Goal: Task Accomplishment & Management: Manage account settings

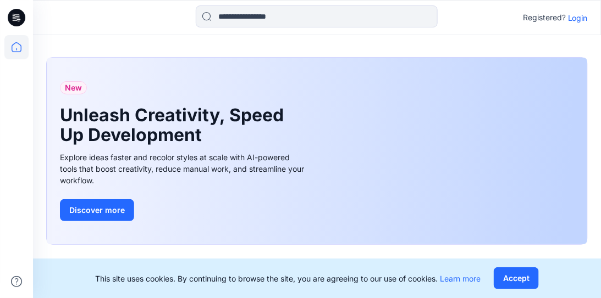
click at [569, 18] on p "Login" at bounding box center [578, 18] width 20 height 12
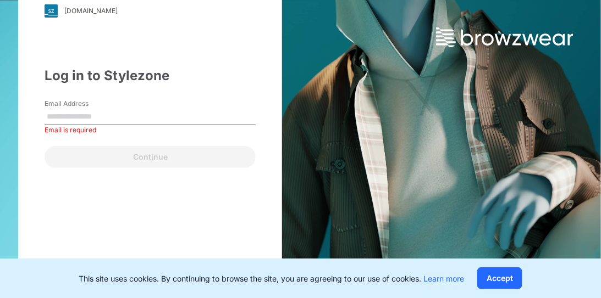
click at [80, 113] on input "Email Address" at bounding box center [150, 117] width 211 height 16
paste input "**********"
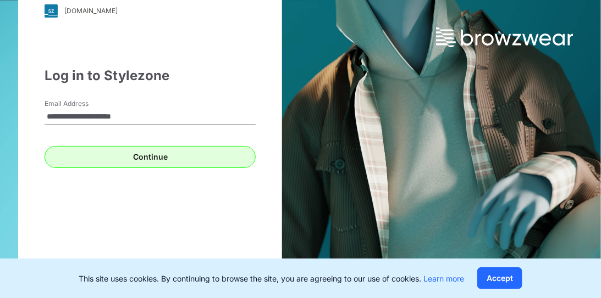
type input "**********"
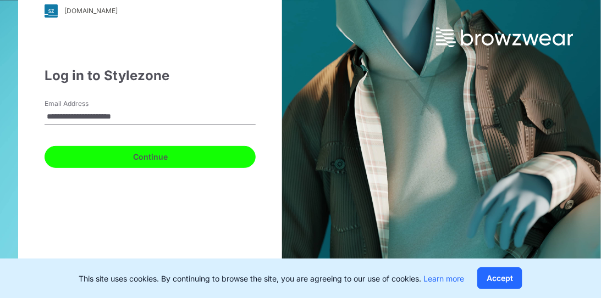
click at [127, 157] on button "Continue" at bounding box center [150, 157] width 211 height 22
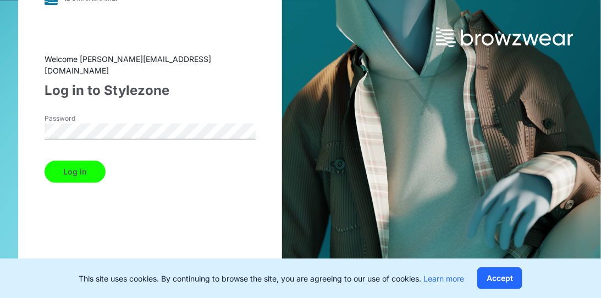
click at [79, 162] on button "Log in" at bounding box center [75, 172] width 61 height 22
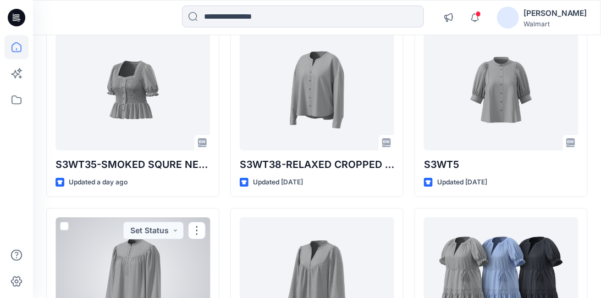
scroll to position [868, 0]
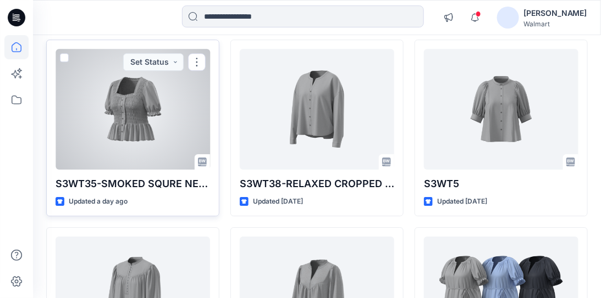
click at [115, 84] on div at bounding box center [133, 109] width 154 height 121
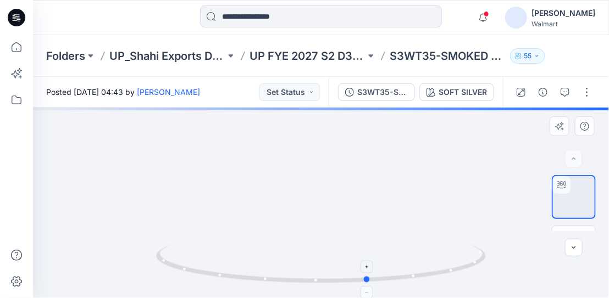
drag, startPoint x: 324, startPoint y: 279, endPoint x: 372, endPoint y: 278, distance: 47.8
click at [372, 278] on icon at bounding box center [322, 265] width 333 height 41
drag, startPoint x: 372, startPoint y: 278, endPoint x: 322, endPoint y: 277, distance: 50.0
click at [322, 277] on icon at bounding box center [322, 265] width 333 height 41
drag, startPoint x: 354, startPoint y: 223, endPoint x: 330, endPoint y: 212, distance: 26.3
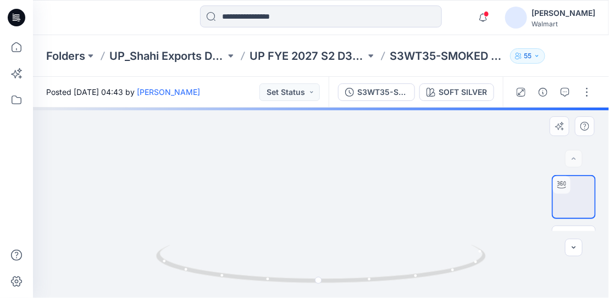
drag, startPoint x: 303, startPoint y: 219, endPoint x: 342, endPoint y: 215, distance: 38.7
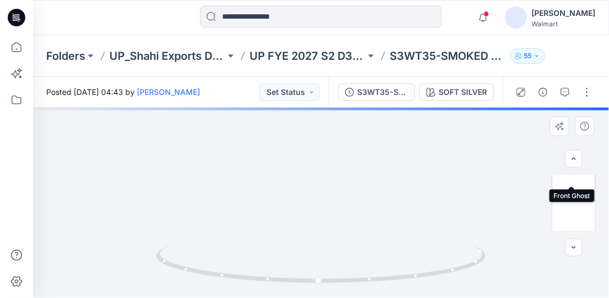
scroll to position [135, 0]
click at [574, 214] on img at bounding box center [574, 214] width 0 height 0
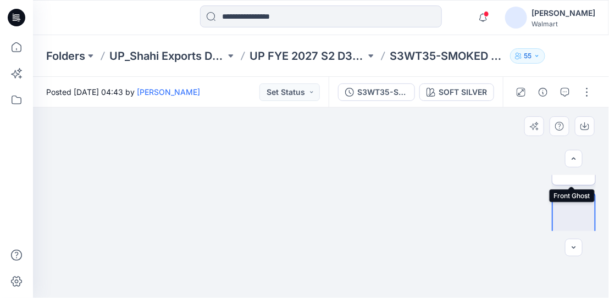
click at [574, 164] on img at bounding box center [574, 164] width 0 height 0
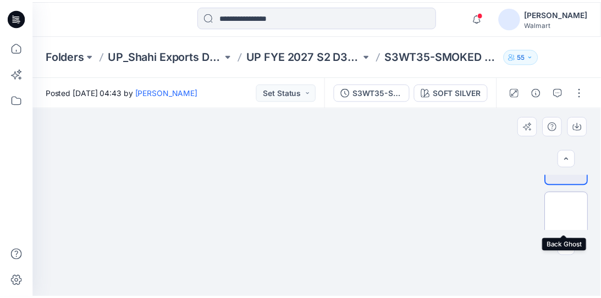
scroll to position [190, 0]
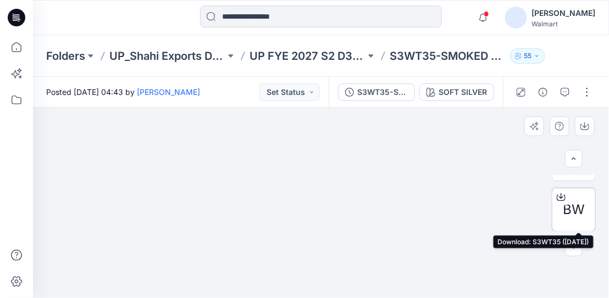
click at [576, 202] on span "BW" at bounding box center [574, 210] width 22 height 20
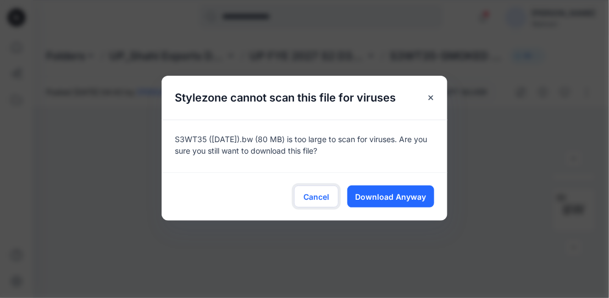
click at [311, 198] on span "Cancel" at bounding box center [316, 197] width 26 height 12
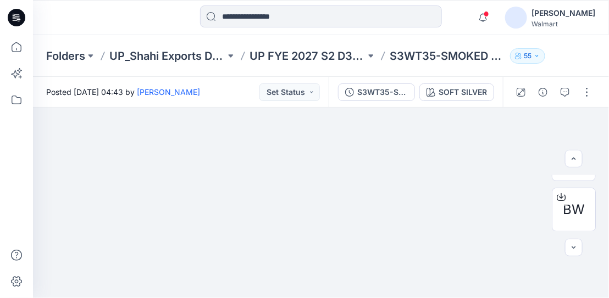
click at [18, 15] on icon at bounding box center [17, 18] width 18 height 18
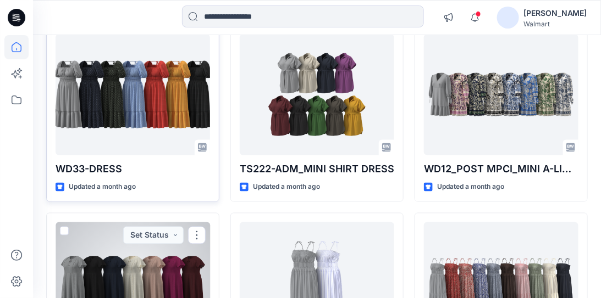
scroll to position [5009, 0]
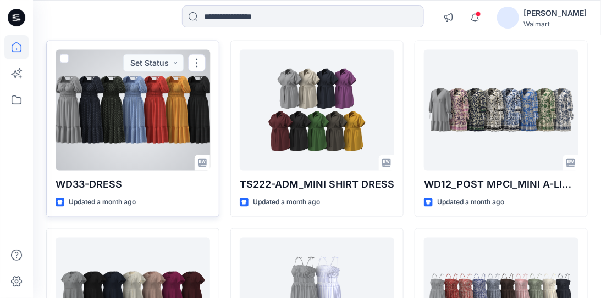
click at [113, 86] on div at bounding box center [133, 110] width 154 height 121
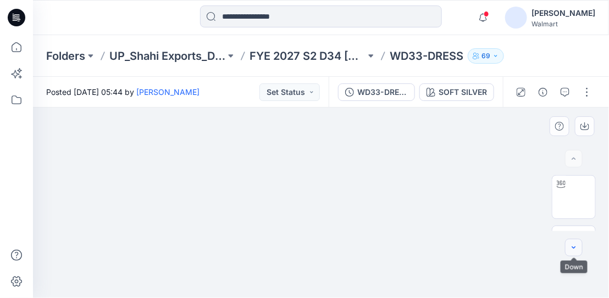
click at [572, 243] on icon "button" at bounding box center [573, 247] width 9 height 9
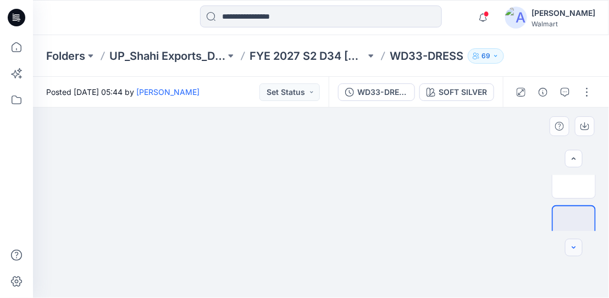
click at [572, 243] on icon "button" at bounding box center [573, 247] width 9 height 9
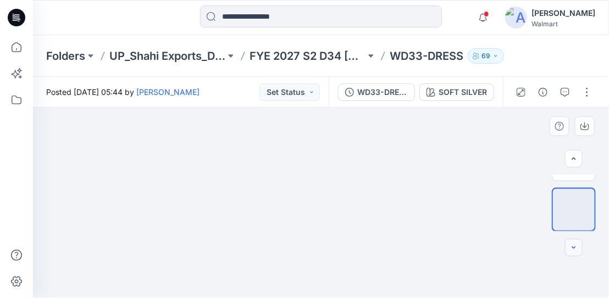
click at [572, 251] on icon "button" at bounding box center [573, 247] width 9 height 9
click at [380, 90] on div "WD33-DRESS" at bounding box center [382, 92] width 51 height 12
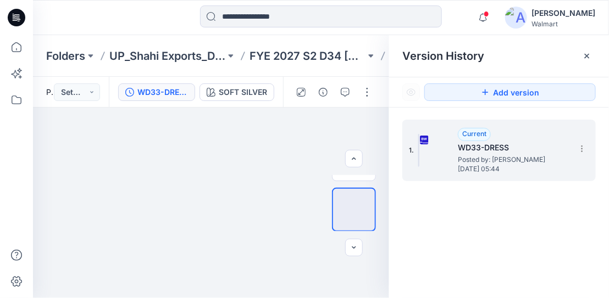
click at [496, 147] on h5 "WD33-DRESS" at bounding box center [513, 147] width 110 height 13
click at [585, 52] on icon at bounding box center [587, 56] width 9 height 9
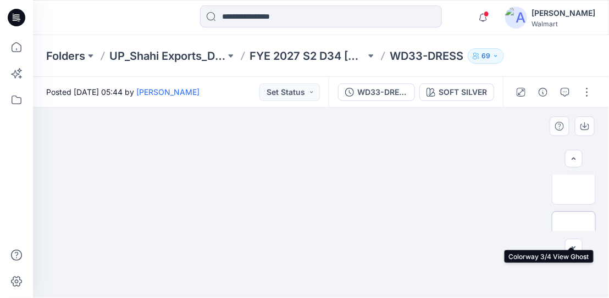
scroll to position [0, 0]
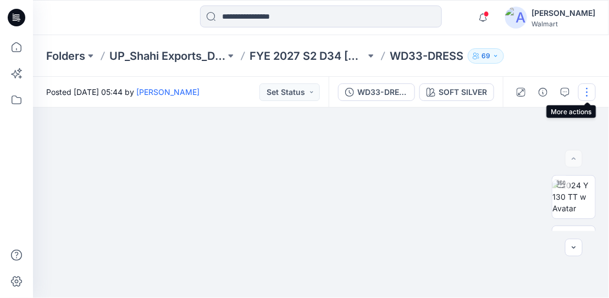
click at [588, 93] on button "button" at bounding box center [587, 93] width 18 height 18
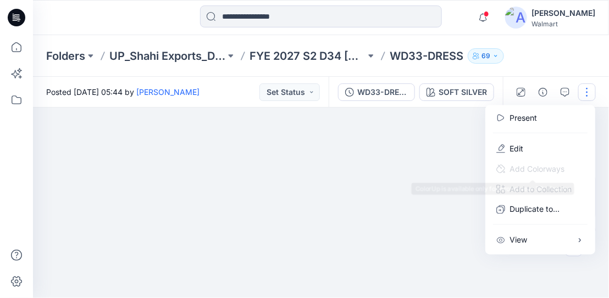
click at [515, 159] on span "Add Colorways" at bounding box center [530, 169] width 86 height 20
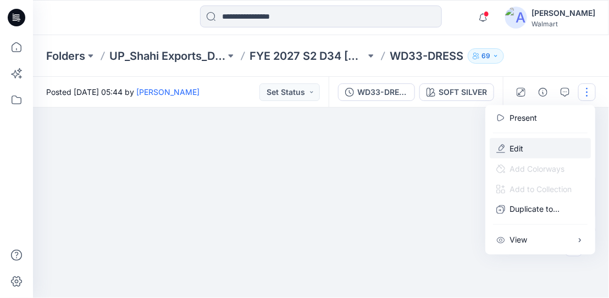
click at [514, 143] on p "Edit" at bounding box center [516, 149] width 14 height 12
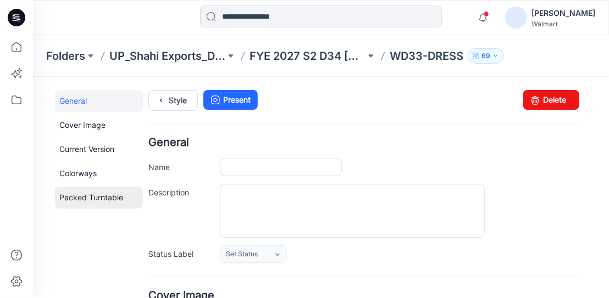
type input "**********"
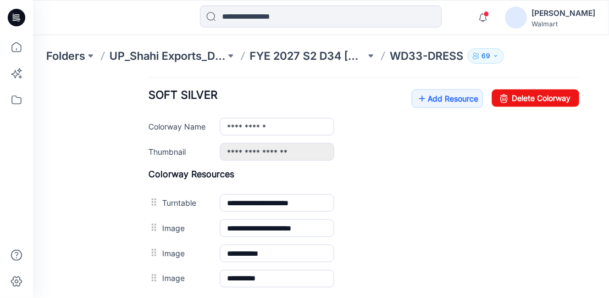
scroll to position [330, 0]
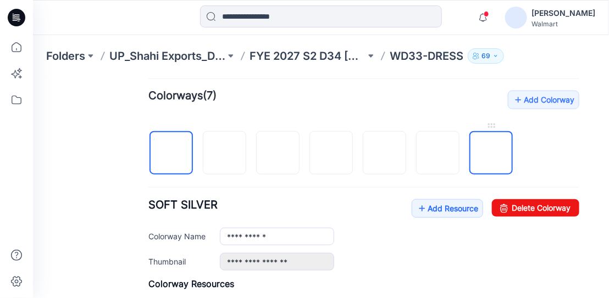
click at [491, 153] on img at bounding box center [491, 153] width 0 height 0
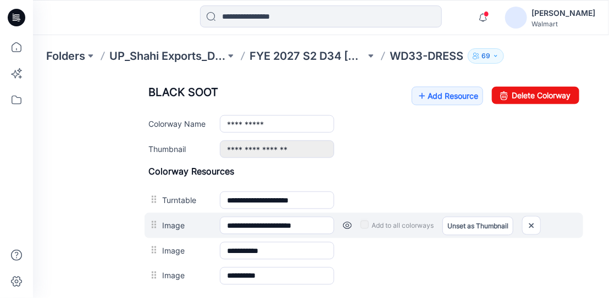
scroll to position [384, 0]
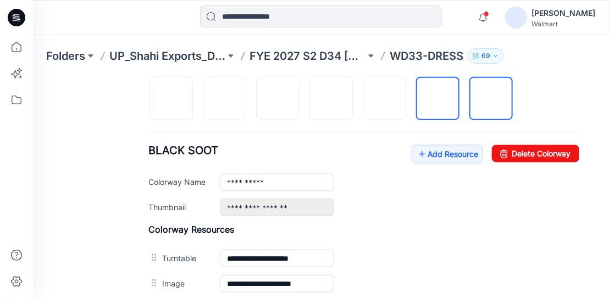
click at [437, 99] on img at bounding box center [437, 99] width 0 height 0
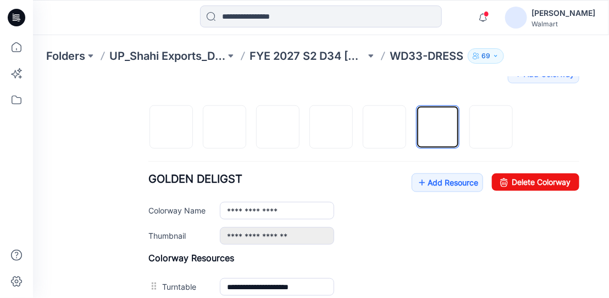
scroll to position [330, 0]
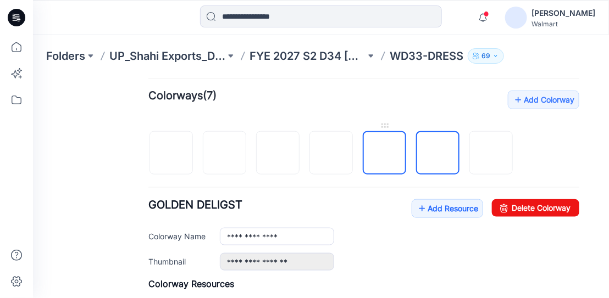
click at [384, 153] on img at bounding box center [384, 153] width 0 height 0
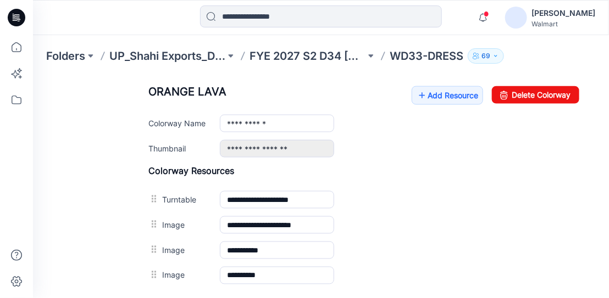
scroll to position [384, 0]
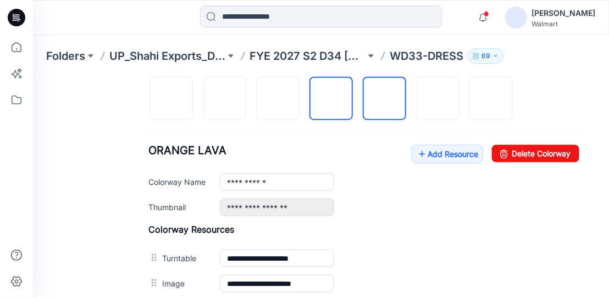
drag, startPoint x: 331, startPoint y: 86, endPoint x: 320, endPoint y: 101, distance: 17.7
click at [331, 99] on img at bounding box center [331, 99] width 0 height 0
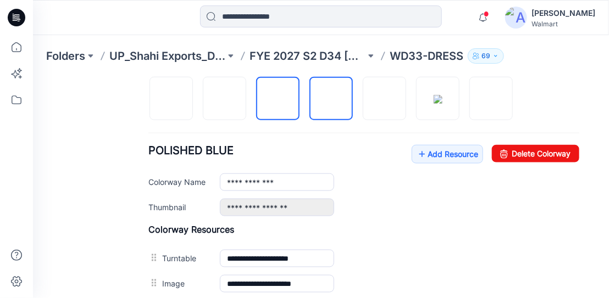
click at [278, 99] on img at bounding box center [278, 99] width 0 height 0
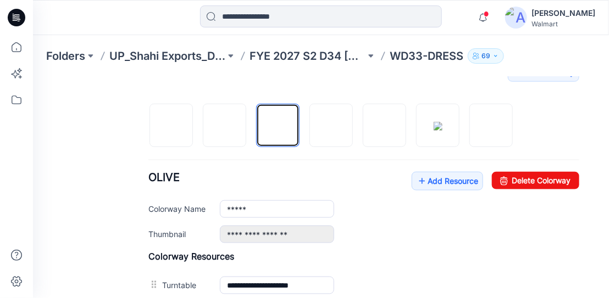
scroll to position [330, 0]
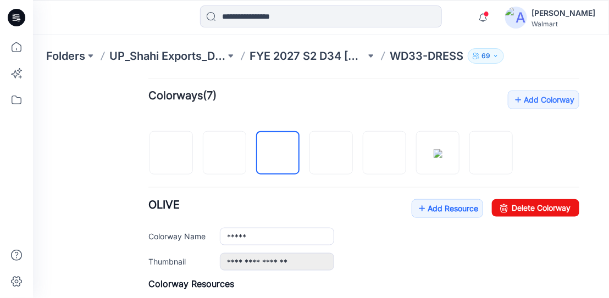
click at [248, 167] on div at bounding box center [334, 147] width 373 height 57
click at [224, 153] on img at bounding box center [224, 153] width 0 height 0
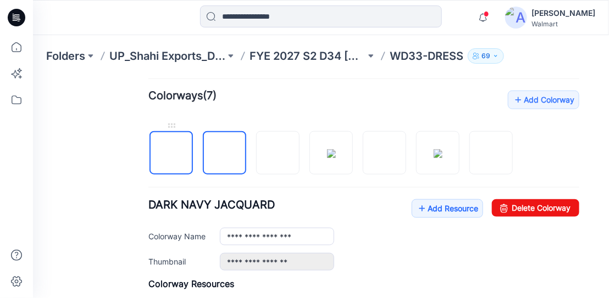
click at [171, 153] on img at bounding box center [171, 153] width 0 height 0
type input "**********"
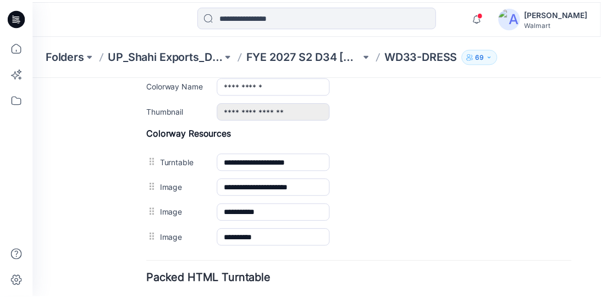
scroll to position [495, 0]
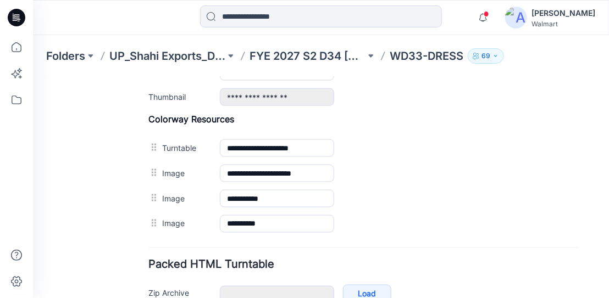
click at [12, 18] on icon at bounding box center [17, 18] width 18 height 18
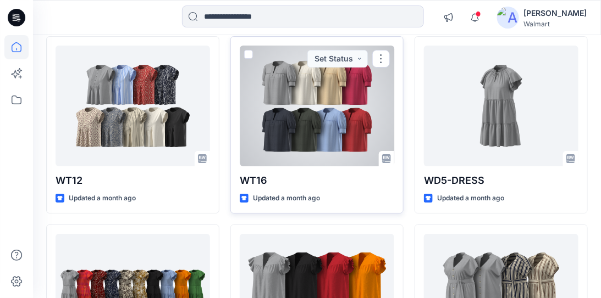
scroll to position [4404, 0]
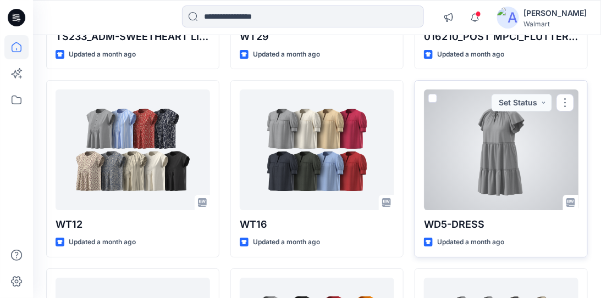
click at [516, 118] on div at bounding box center [501, 150] width 154 height 121
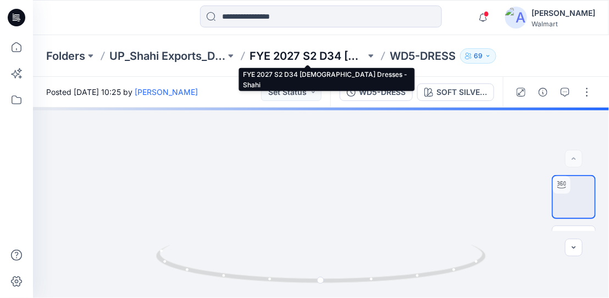
click at [299, 62] on p "FYE 2027 S2 D34 [DEMOGRAPHIC_DATA] Dresses - Shahi" at bounding box center [308, 55] width 116 height 15
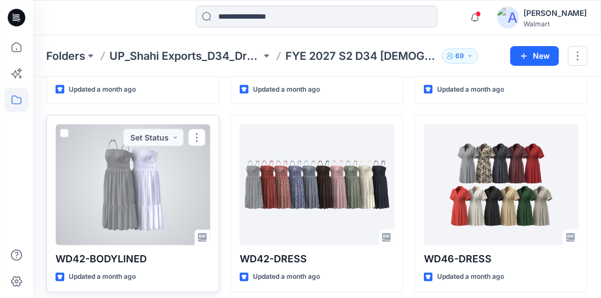
scroll to position [440, 0]
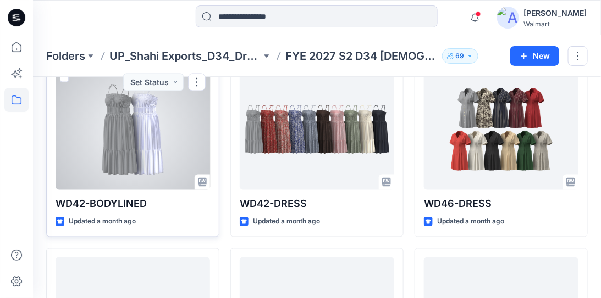
click at [148, 141] on div at bounding box center [133, 129] width 154 height 121
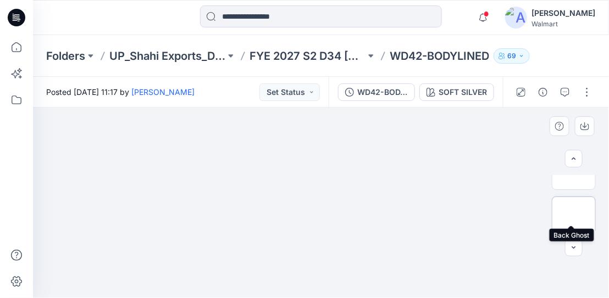
scroll to position [185, 0]
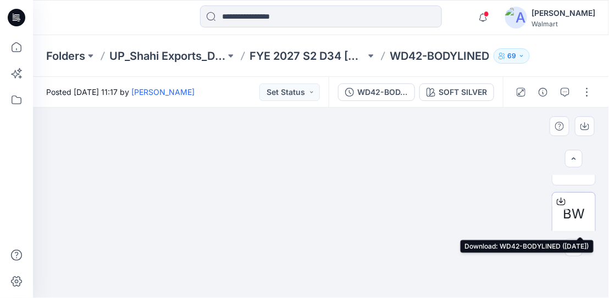
click at [558, 198] on icon at bounding box center [561, 201] width 9 height 9
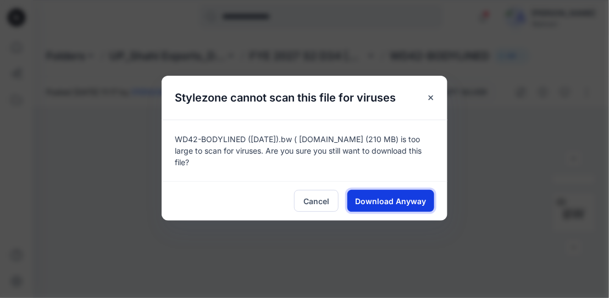
click at [387, 190] on button "Download Anyway" at bounding box center [390, 201] width 87 height 22
